Goal: Use online tool/utility

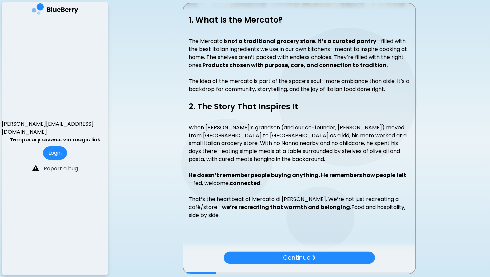
scroll to position [113, 0]
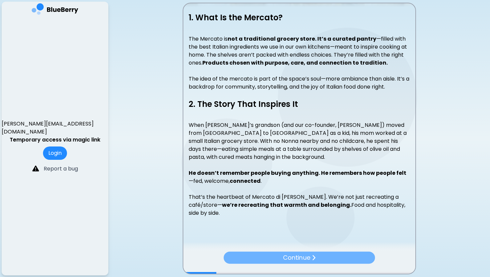
click at [310, 259] on p "Continue" at bounding box center [296, 257] width 27 height 9
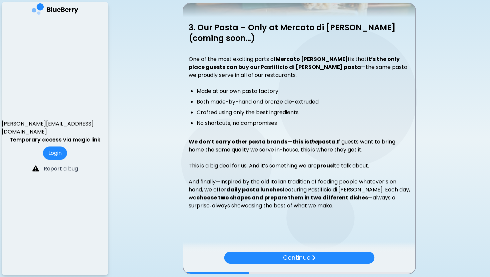
scroll to position [104, 0]
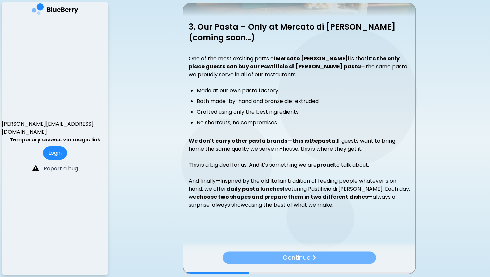
click at [299, 261] on p "Continue" at bounding box center [297, 258] width 28 height 10
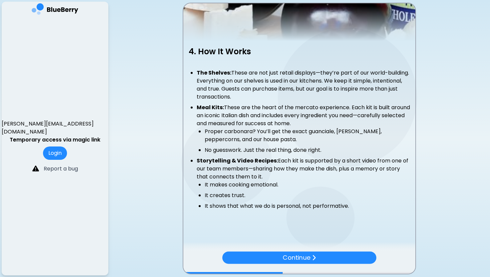
scroll to position [82, 0]
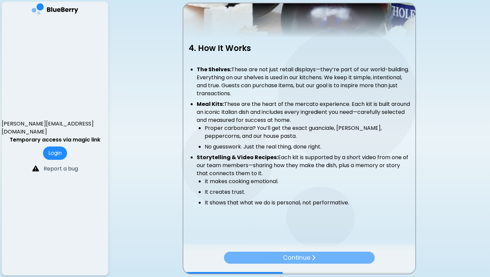
click at [307, 258] on p "Continue" at bounding box center [296, 257] width 27 height 9
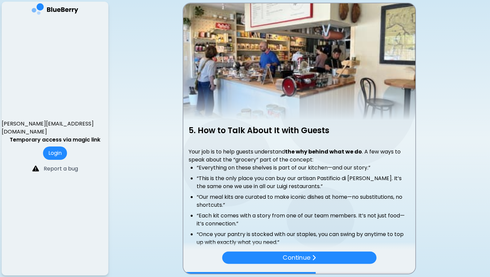
scroll to position [40, 0]
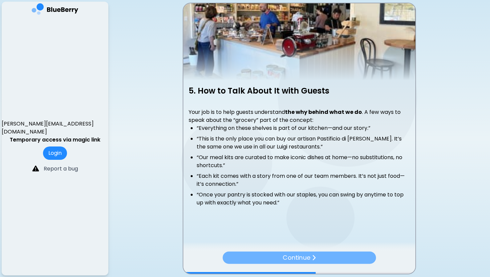
click at [303, 260] on p "Continue" at bounding box center [297, 258] width 28 height 10
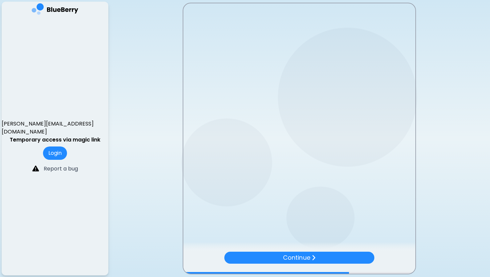
scroll to position [0, 0]
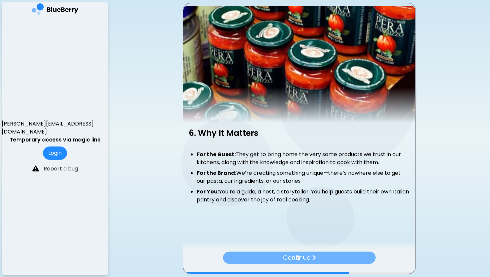
click at [299, 260] on p "Continue" at bounding box center [296, 257] width 27 height 9
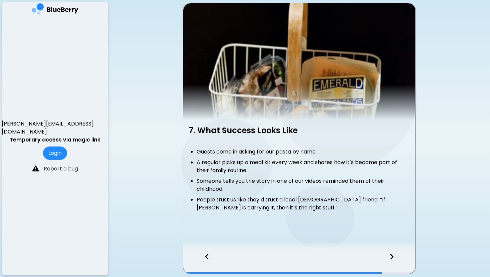
scroll to position [5, 0]
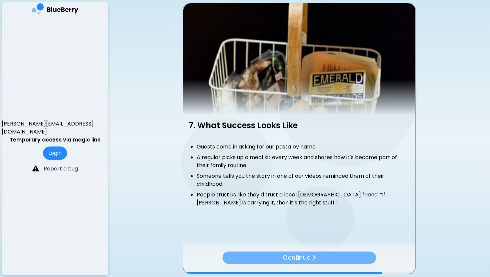
click at [304, 255] on p "Continue" at bounding box center [297, 258] width 28 height 10
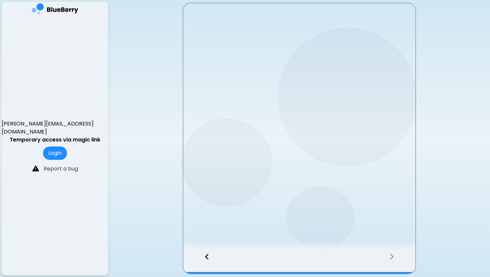
scroll to position [0, 0]
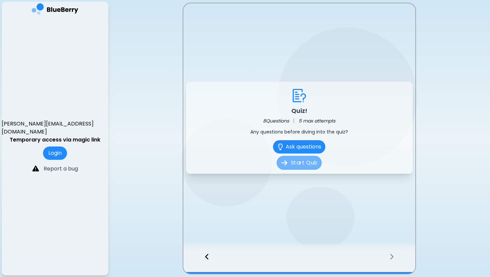
click at [304, 166] on button "Start Quiz" at bounding box center [299, 163] width 45 height 14
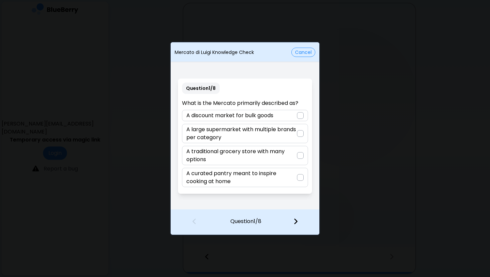
click at [300, 177] on div at bounding box center [300, 177] width 7 height 7
click at [296, 220] on img at bounding box center [295, 221] width 5 height 7
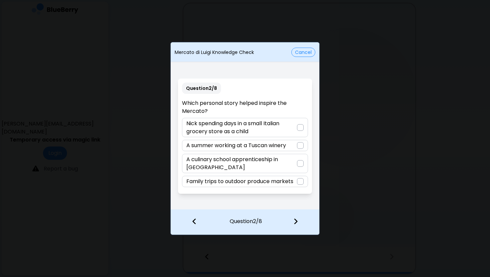
click at [300, 129] on div at bounding box center [300, 127] width 7 height 7
click at [297, 220] on img at bounding box center [295, 221] width 5 height 7
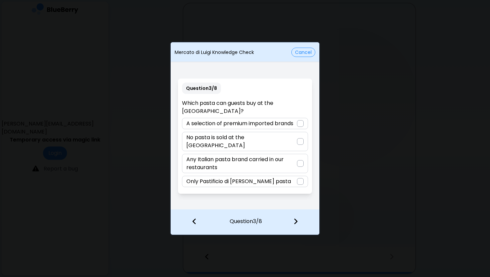
click at [302, 178] on div at bounding box center [300, 181] width 7 height 7
click at [295, 222] on img at bounding box center [295, 221] width 5 height 7
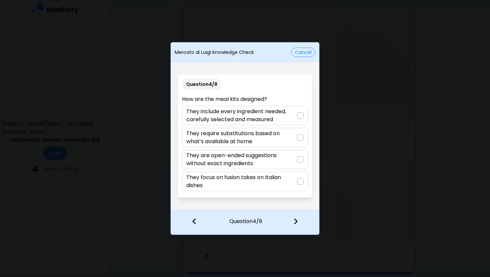
click at [300, 114] on div at bounding box center [300, 115] width 7 height 7
click at [296, 220] on img at bounding box center [295, 221] width 5 height 7
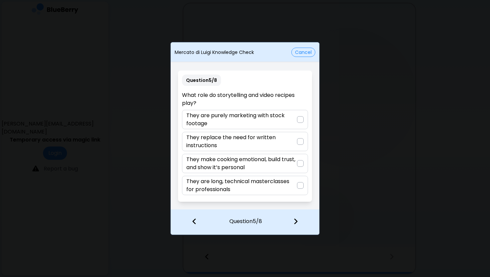
click at [301, 163] on div at bounding box center [300, 163] width 7 height 7
click at [296, 221] on img at bounding box center [295, 221] width 5 height 7
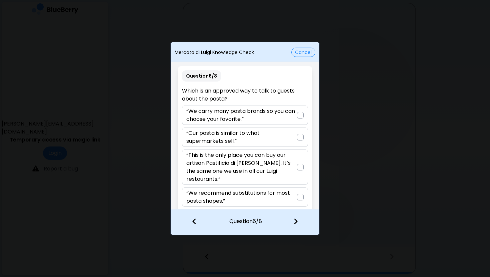
click at [299, 166] on div at bounding box center [300, 167] width 7 height 7
click at [294, 218] on img at bounding box center [295, 221] width 5 height 7
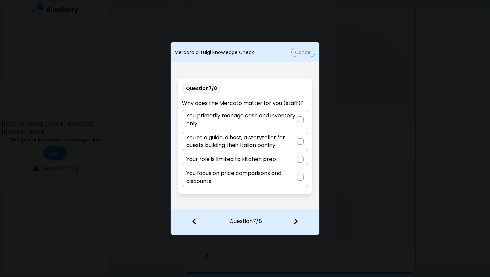
click at [300, 140] on div at bounding box center [300, 141] width 7 height 7
click at [296, 219] on img at bounding box center [295, 221] width 5 height 7
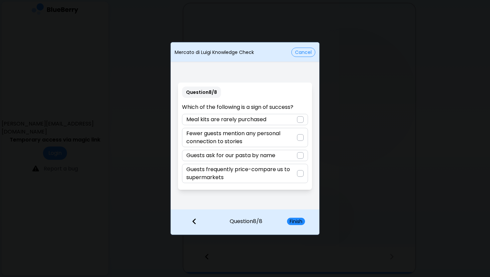
click at [303, 154] on div at bounding box center [300, 155] width 7 height 7
click at [294, 221] on button "Finish" at bounding box center [296, 221] width 18 height 7
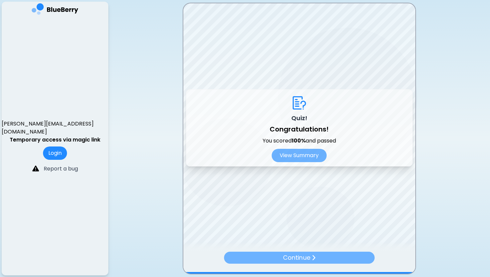
click at [299, 256] on p "Continue" at bounding box center [296, 257] width 27 height 9
